Goal: Find specific page/section: Find specific page/section

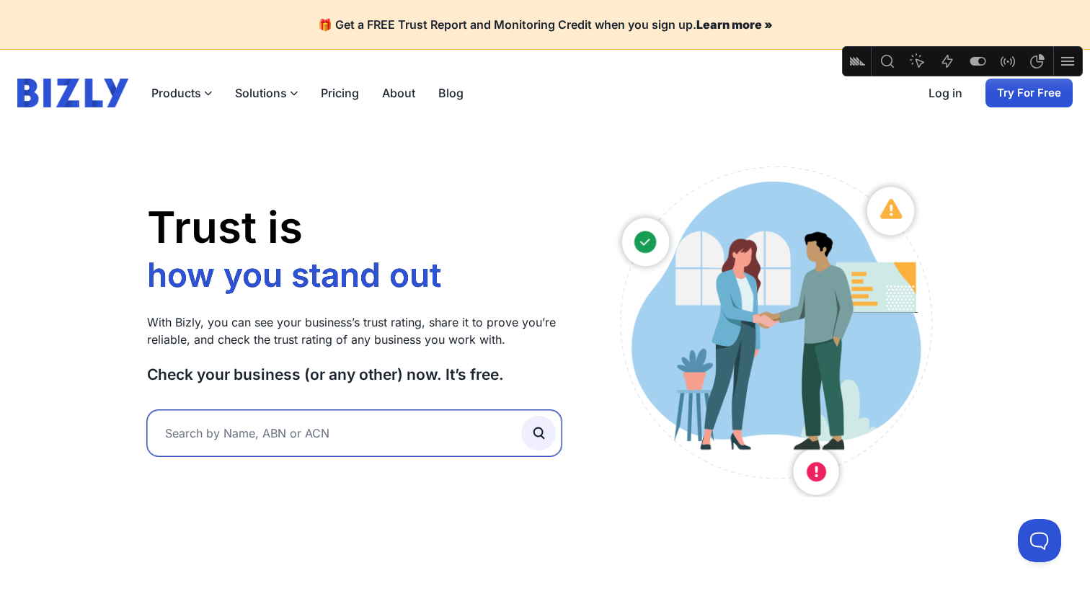
click at [301, 447] on input "text" at bounding box center [354, 433] width 415 height 46
type input "nickle"
click at [521, 416] on button "submit" at bounding box center [538, 433] width 35 height 35
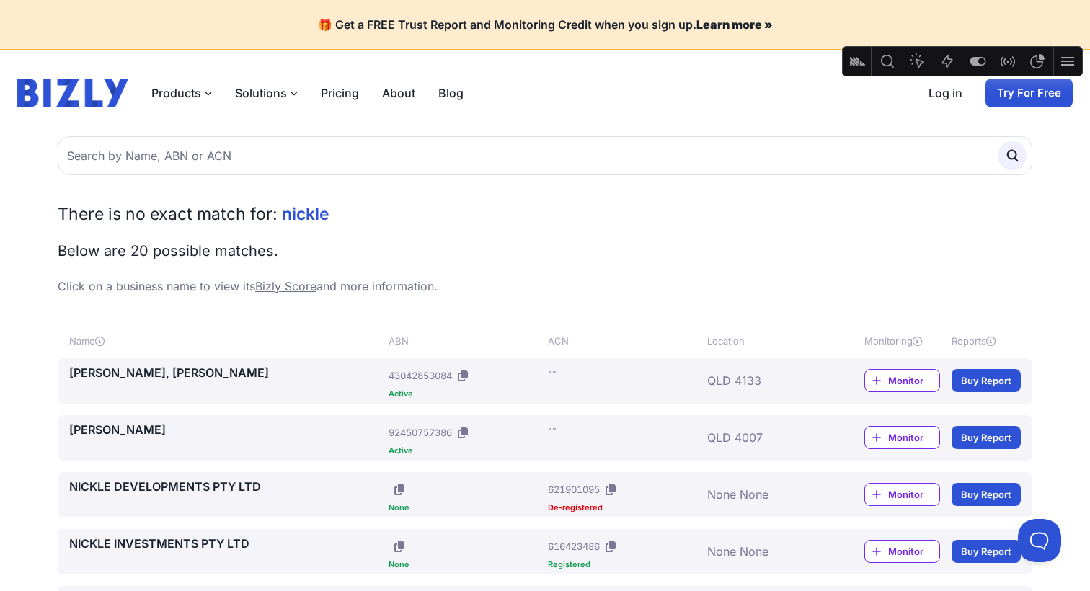
click at [144, 373] on link "[PERSON_NAME], [PERSON_NAME]" at bounding box center [226, 372] width 314 height 17
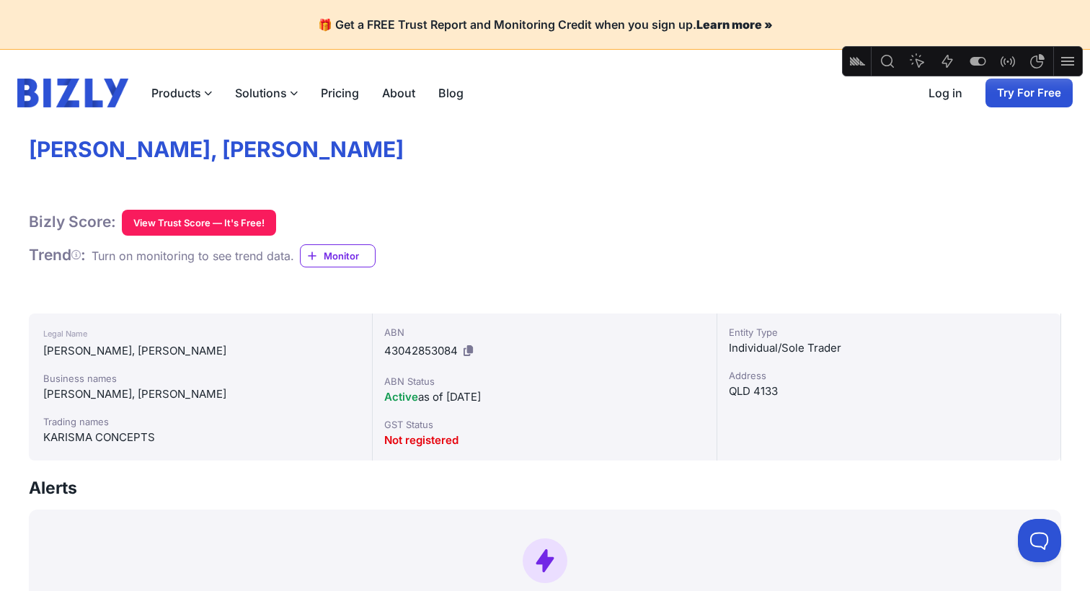
click at [980, 60] on icon "Feature flags" at bounding box center [977, 61] width 17 height 17
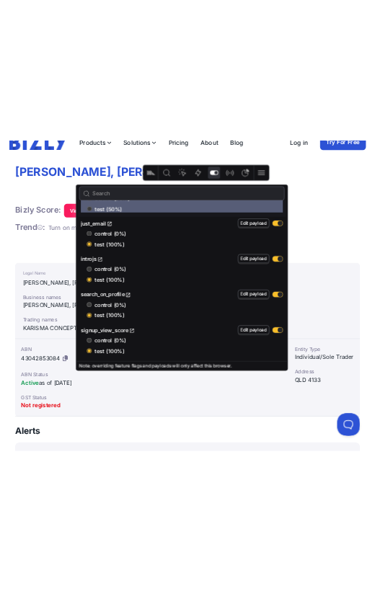
scroll to position [113, 0]
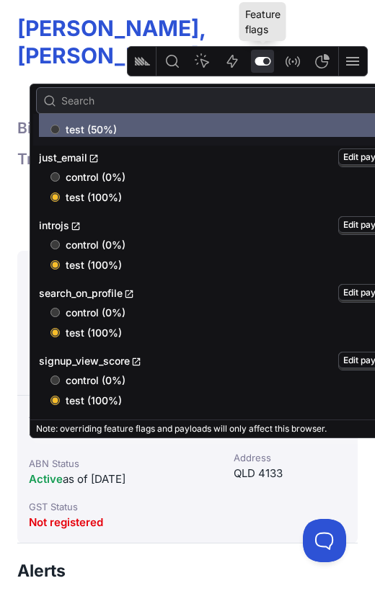
click at [276, 36] on div "Feature flags" at bounding box center [262, 21] width 47 height 39
click at [265, 56] on icon "Feature flags" at bounding box center [262, 61] width 17 height 17
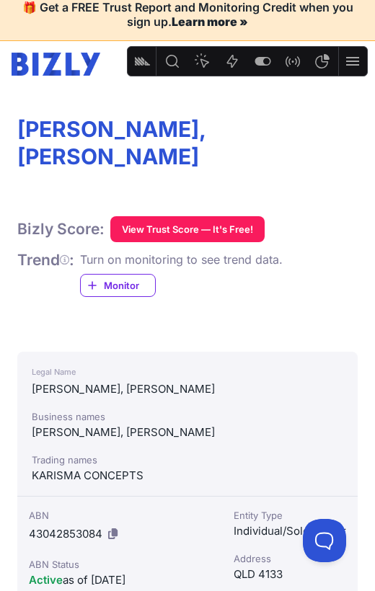
scroll to position [0, 0]
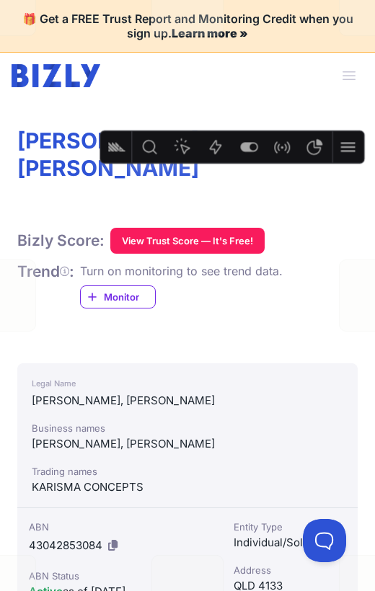
drag, startPoint x: 152, startPoint y: 51, endPoint x: 133, endPoint y: 133, distance: 84.5
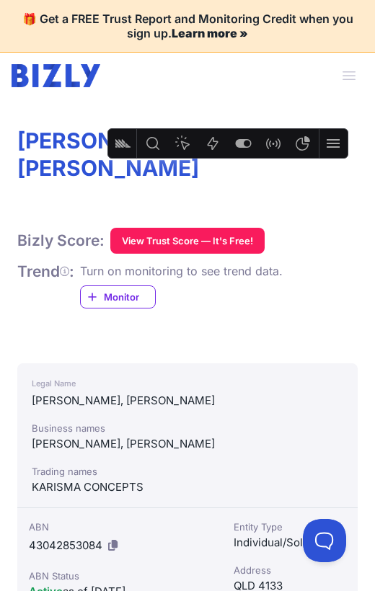
click at [351, 81] on span "button" at bounding box center [349, 76] width 32 height 32
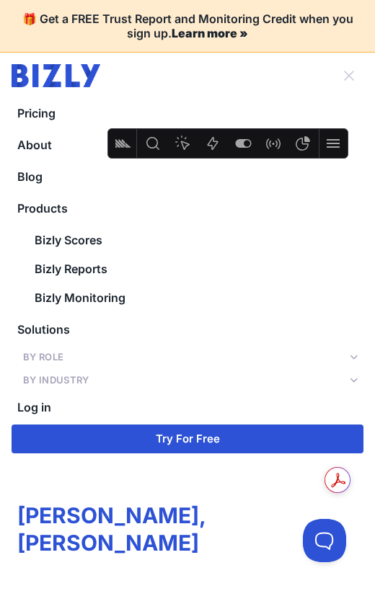
click at [356, 360] on icon at bounding box center [357, 357] width 14 height 8
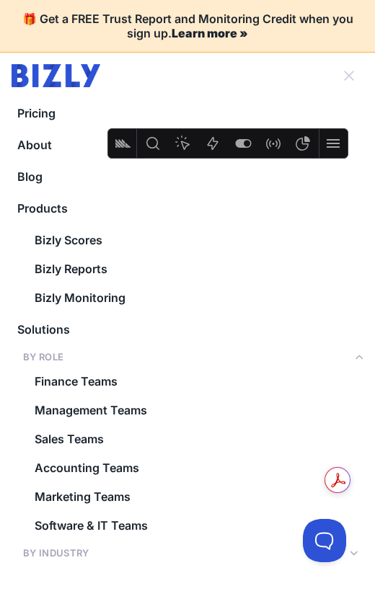
click at [356, 360] on icon at bounding box center [357, 357] width 14 height 8
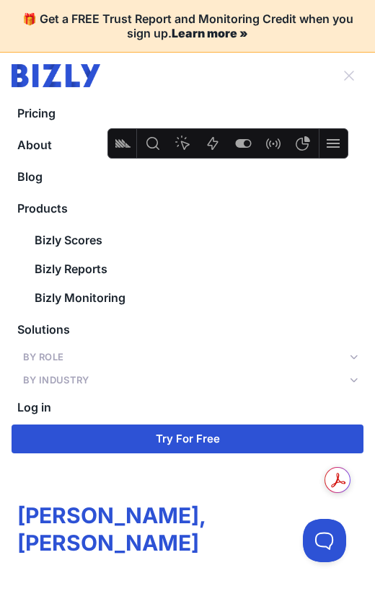
click at [348, 376] on button "By Industry" at bounding box center [188, 380] width 352 height 20
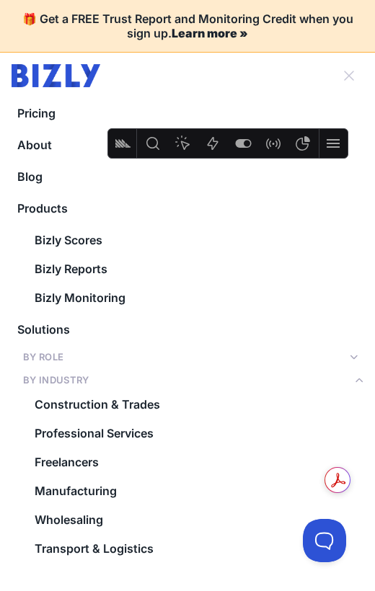
click at [359, 383] on icon at bounding box center [357, 380] width 14 height 8
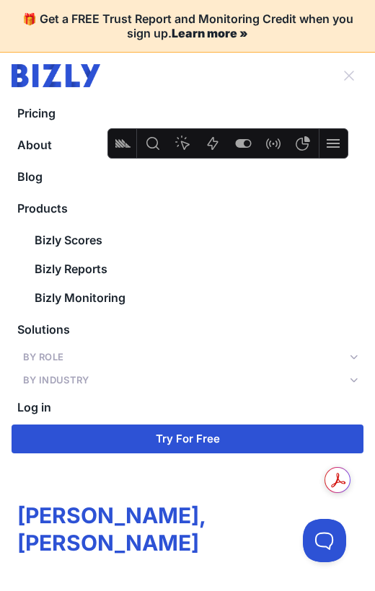
click at [359, 383] on icon at bounding box center [357, 380] width 14 height 8
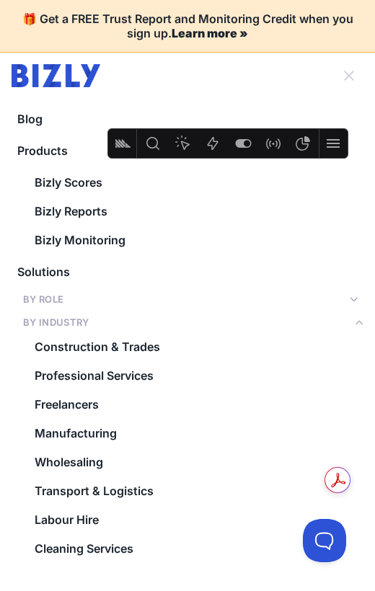
scroll to position [52, 0]
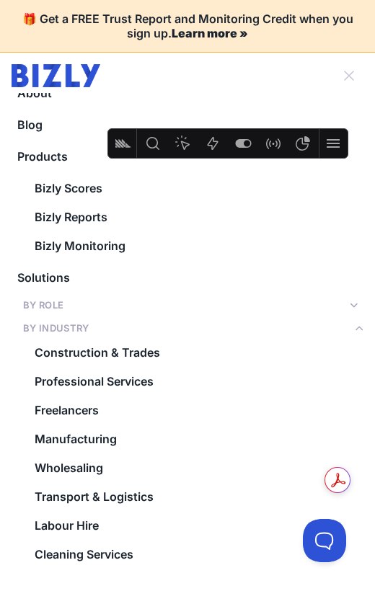
click at [350, 331] on icon at bounding box center [357, 329] width 14 height 8
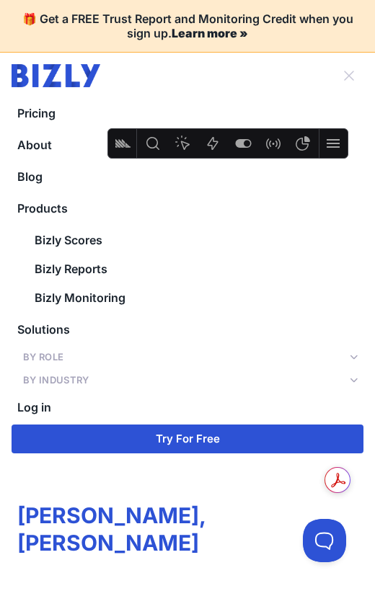
scroll to position [0, 0]
click at [26, 207] on link "Products" at bounding box center [188, 208] width 352 height 29
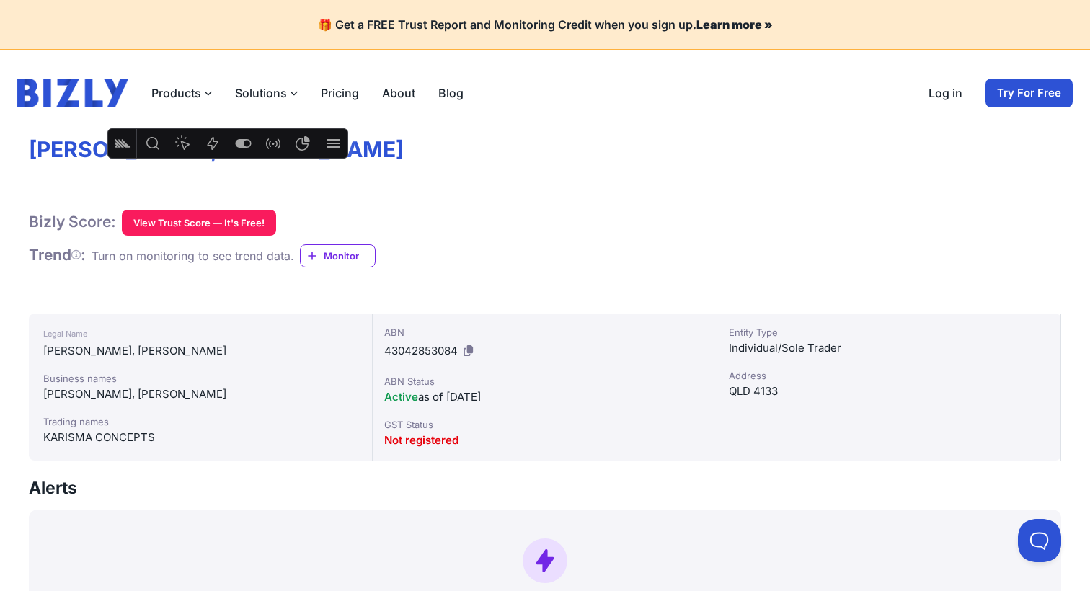
click at [80, 255] on icon at bounding box center [75, 255] width 9 height 1
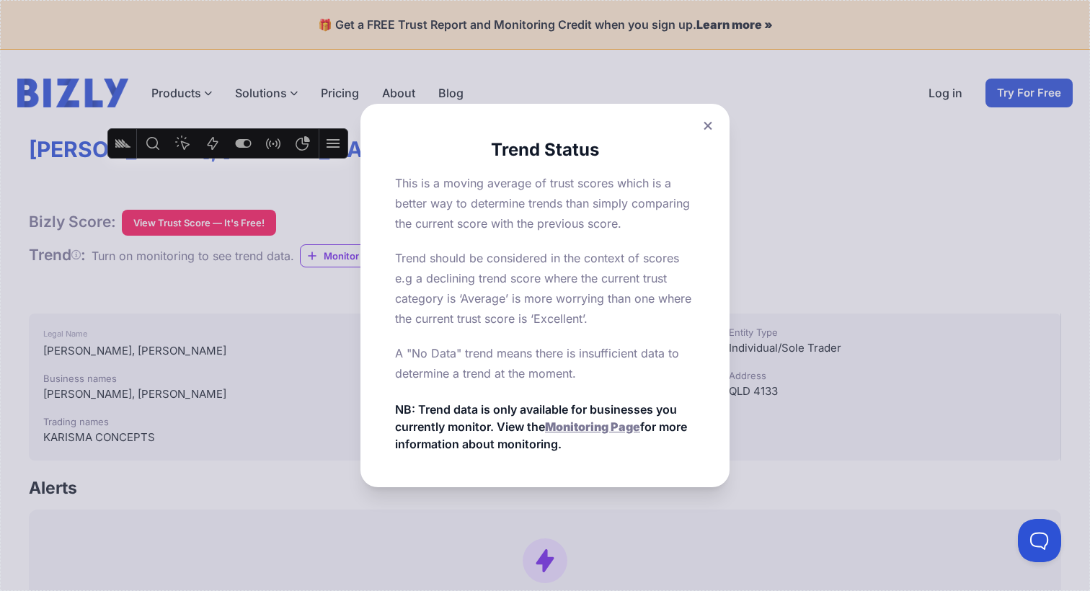
click at [705, 126] on icon at bounding box center [708, 125] width 9 height 9
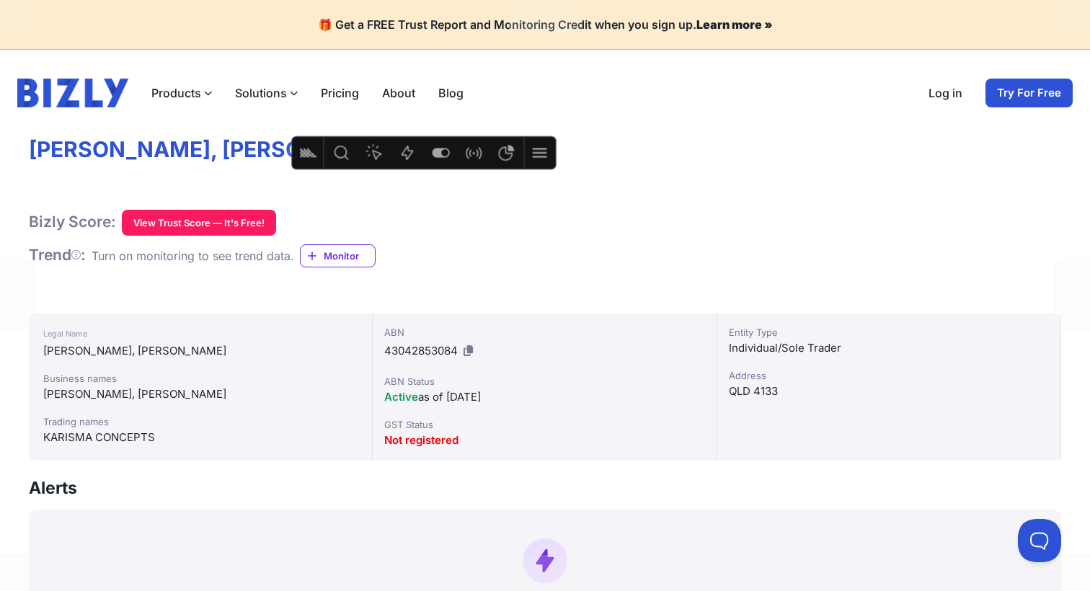
drag, startPoint x: 125, startPoint y: 131, endPoint x: 321, endPoint y: 141, distance: 196.4
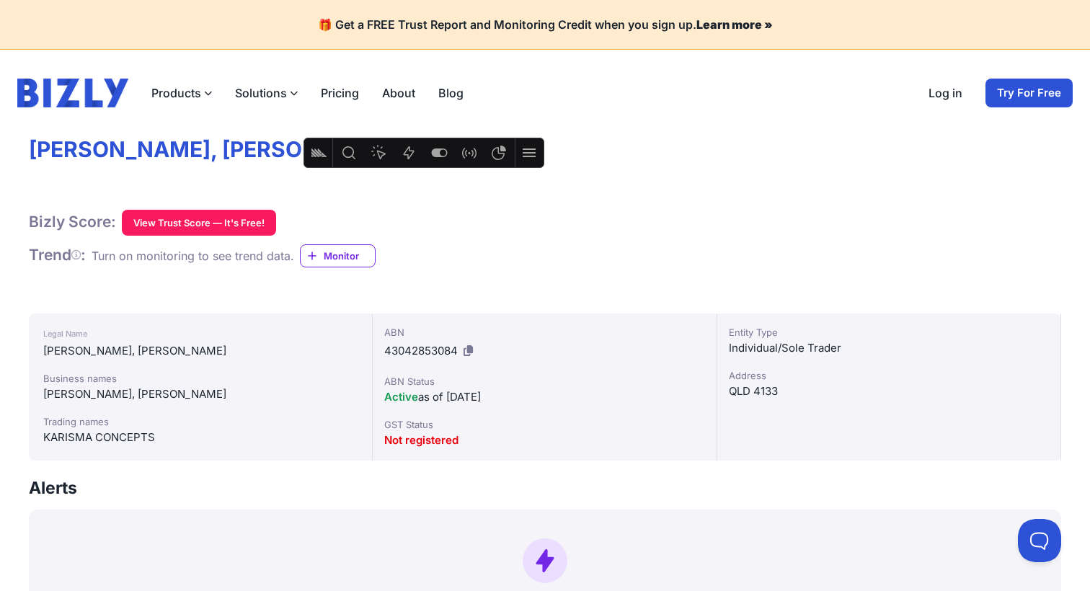
click at [452, 215] on div "Bizly Score: View Trust Score — It's Free! View Trust Score — It's Free!" at bounding box center [545, 223] width 1033 height 26
click at [453, 226] on div "Bizly Score: View Trust Score — It's Free! View Trust Score — It's Free!" at bounding box center [545, 223] width 1033 height 26
click at [441, 151] on icon "Feature flags" at bounding box center [439, 152] width 17 height 17
click at [745, 146] on h1 "[PERSON_NAME], [PERSON_NAME]" at bounding box center [545, 149] width 1033 height 27
click at [442, 157] on icon "Feature flags" at bounding box center [439, 152] width 17 height 17
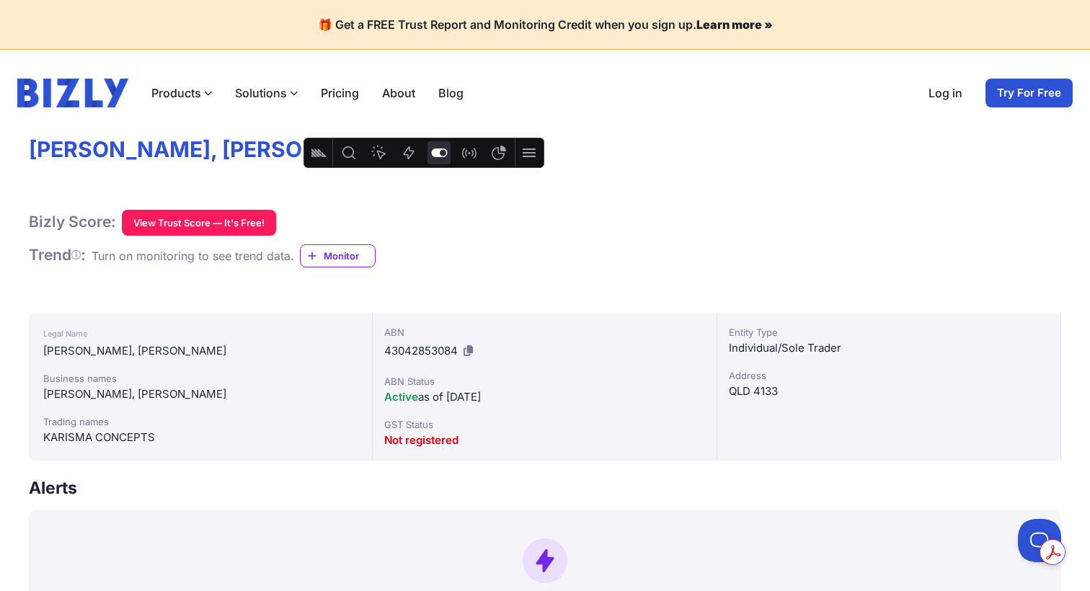
click at [443, 159] on icon "Feature flags" at bounding box center [439, 152] width 17 height 17
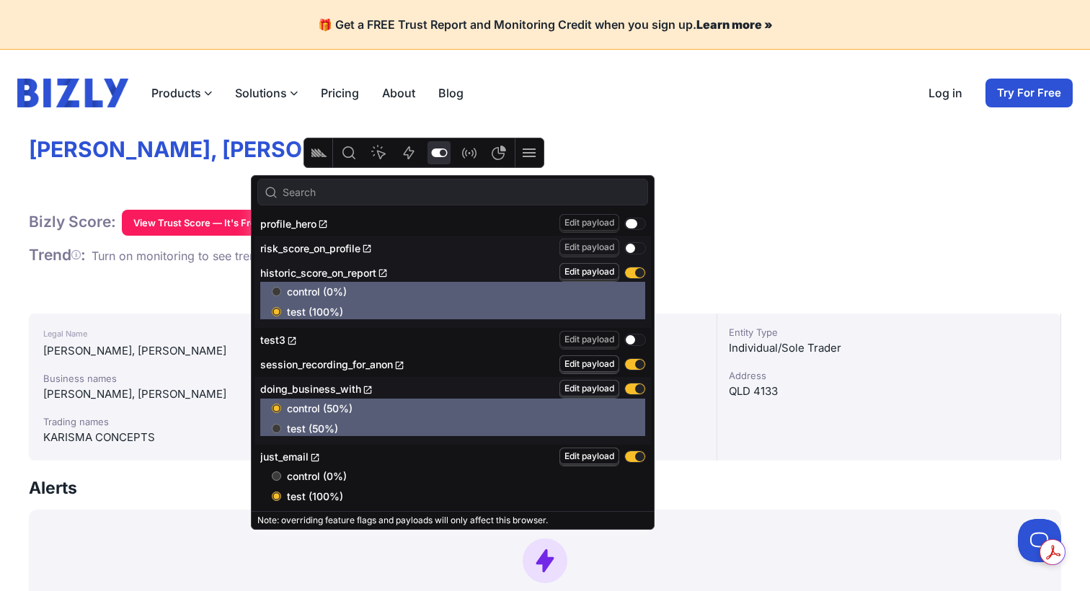
click at [627, 224] on button "button" at bounding box center [635, 224] width 20 height 11
radio input "true"
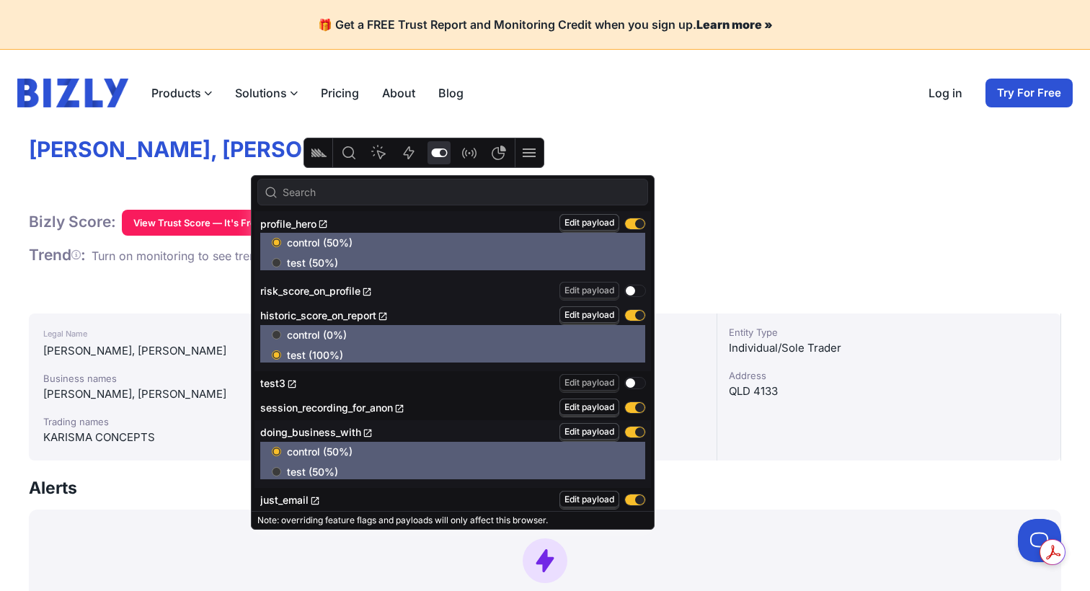
click at [277, 258] on input "test (50%)" at bounding box center [276, 262] width 9 height 9
radio input "true"
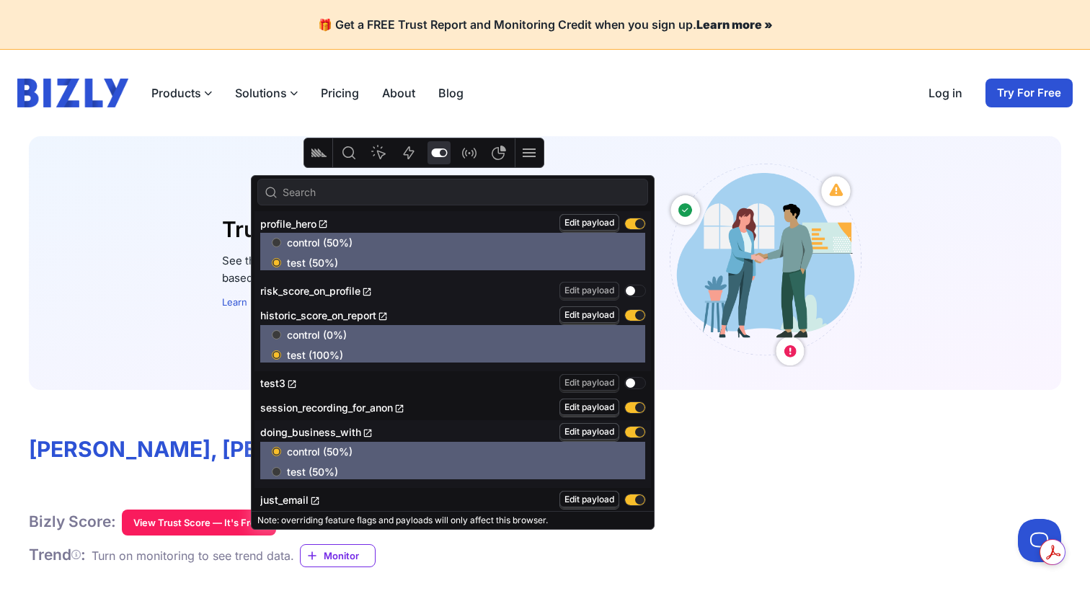
click at [281, 244] on input "control (50%)" at bounding box center [276, 242] width 9 height 9
radio input "true"
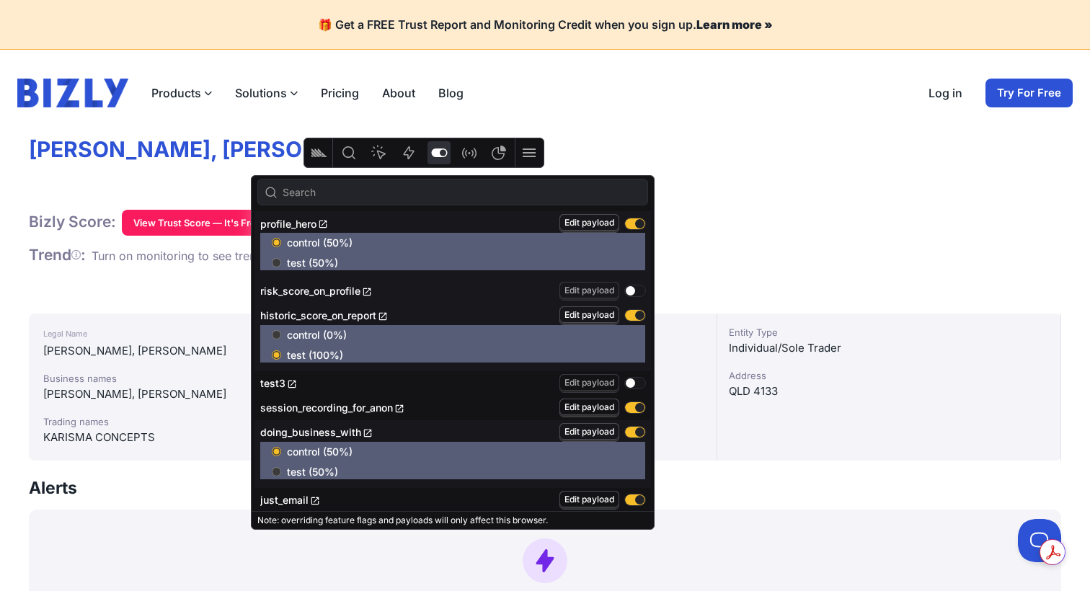
click at [276, 257] on label "test (50%)" at bounding box center [459, 263] width 374 height 14
click at [276, 258] on input "test (50%)" at bounding box center [276, 262] width 9 height 9
radio input "true"
radio input "false"
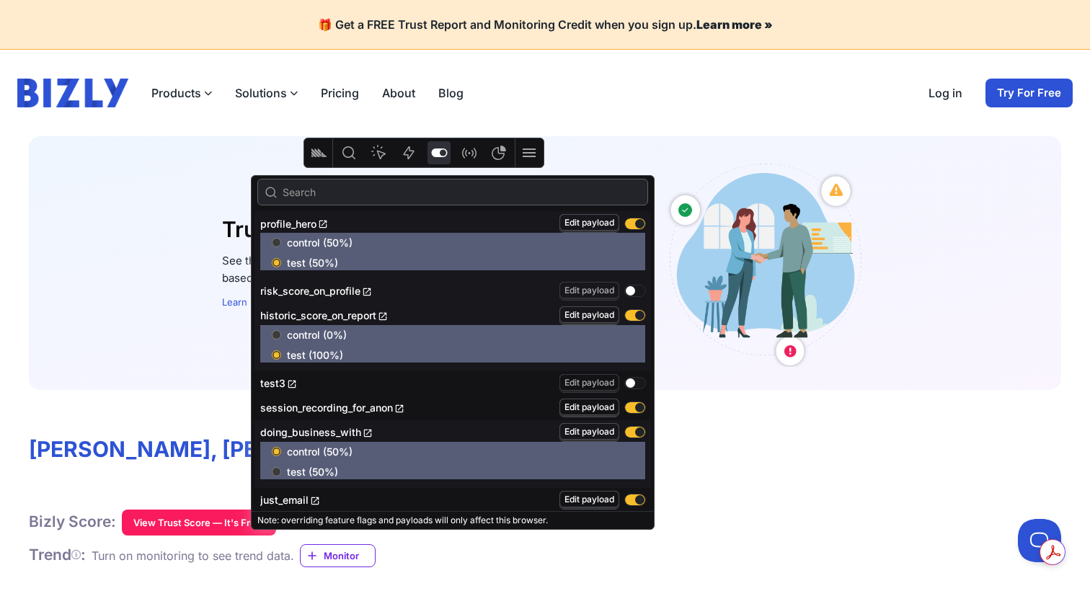
drag, startPoint x: 588, startPoint y: 190, endPoint x: 590, endPoint y: 435, distance: 245.2
click at [589, 435] on div "profile_hero Edit payload control (50%) test (50%) risk_score_on_profile Edit p…" at bounding box center [453, 352] width 402 height 353
click at [554, 106] on div "Products Bizly Scores Free business assessment Bizly Reports Detailed business …" at bounding box center [545, 93] width 1056 height 29
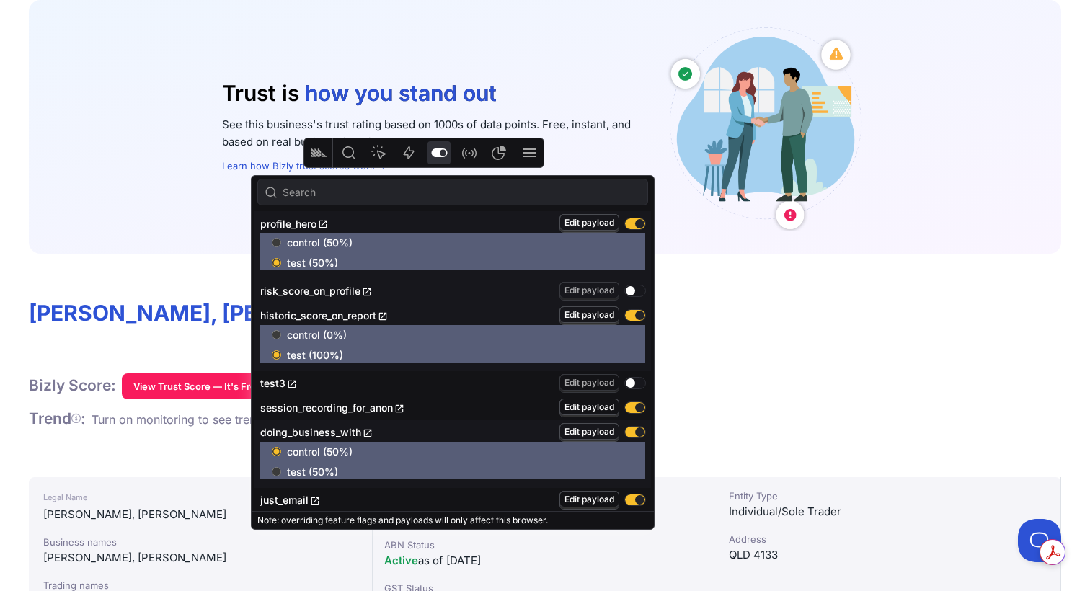
scroll to position [154, 0]
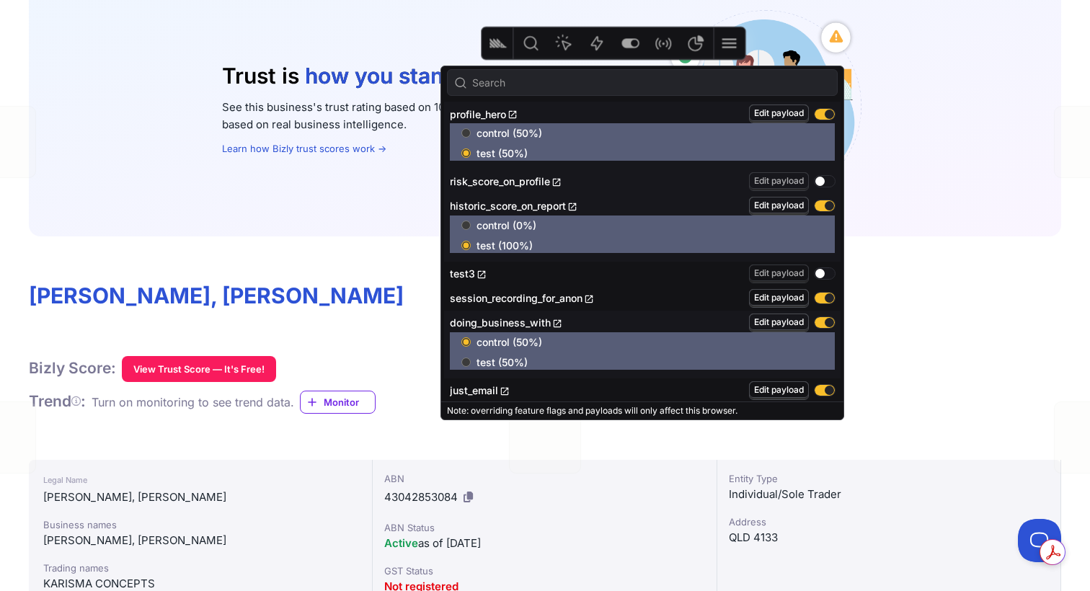
drag, startPoint x: 410, startPoint y: 144, endPoint x: 580, endPoint y: 26, distance: 206.3
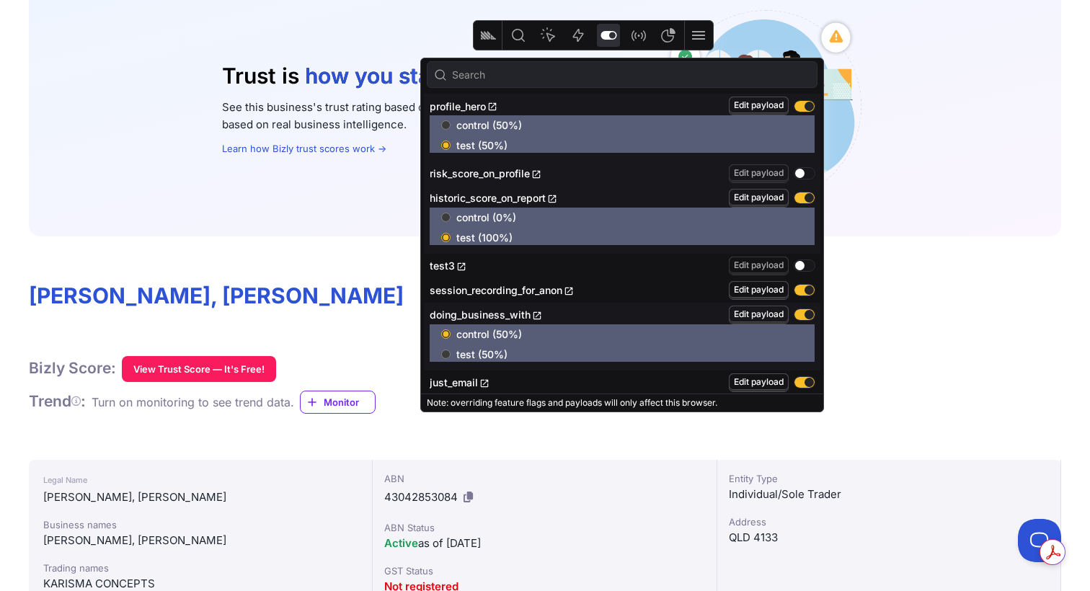
click at [607, 32] on icon "Feature flags" at bounding box center [609, 35] width 16 height 9
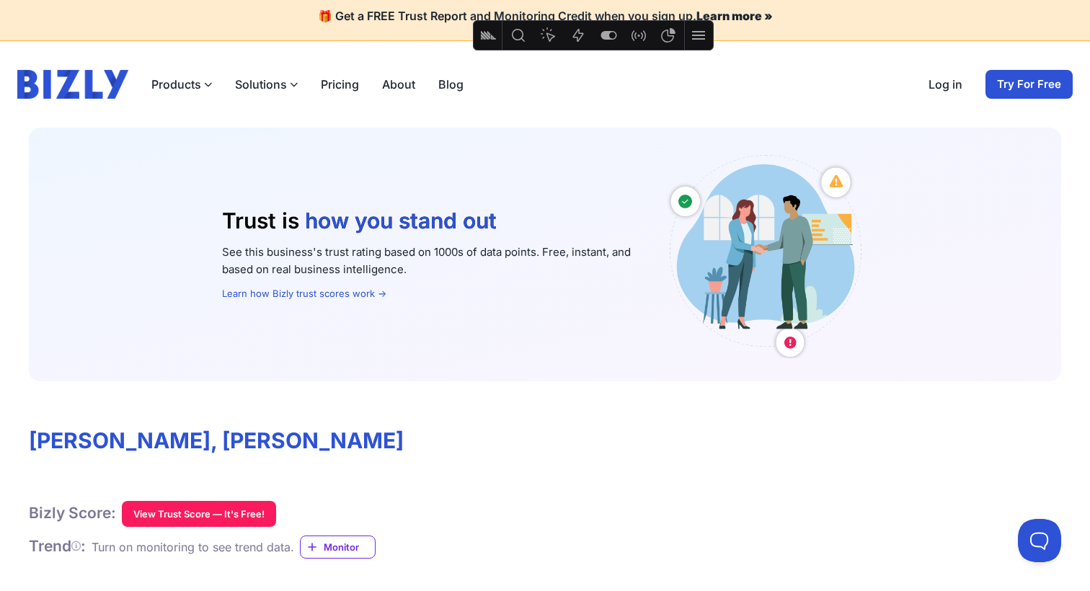
scroll to position [0, 0]
